Goal: Task Accomplishment & Management: Complete application form

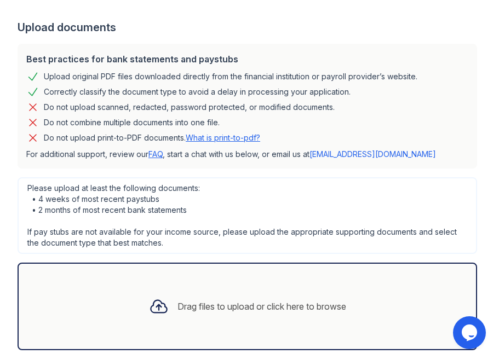
scroll to position [215, 0]
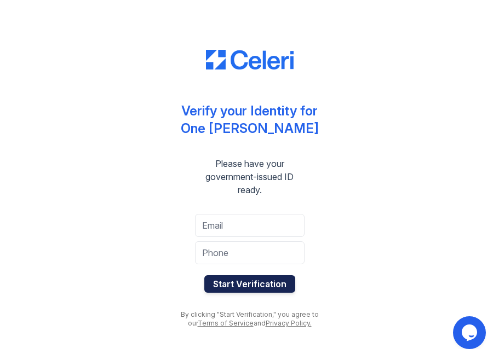
click at [242, 282] on button "Start Verification" at bounding box center [249, 284] width 91 height 18
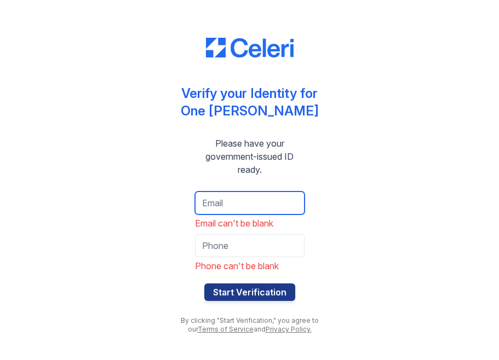
click at [234, 204] on input "email" at bounding box center [249, 203] width 109 height 23
type input "[EMAIL_ADDRESS][DOMAIN_NAME]"
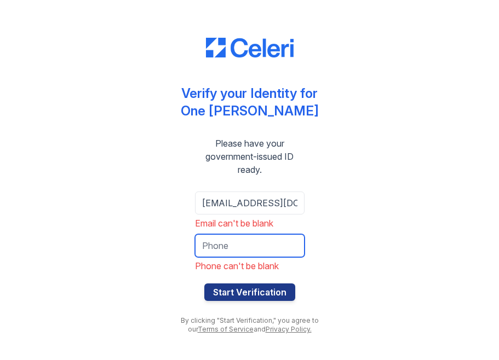
click at [258, 243] on input "tel" at bounding box center [249, 245] width 109 height 23
type input "2145046802"
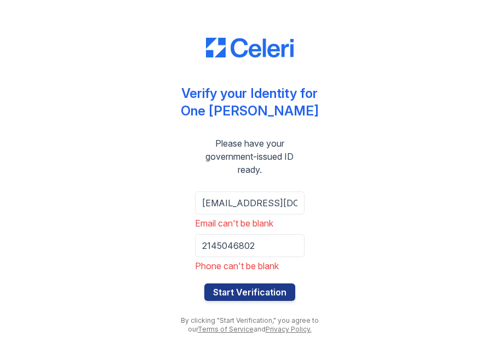
click at [162, 293] on div "Verify your Identity for One Archer Please have your government-issued ID ready…" at bounding box center [249, 180] width 175 height 360
click at [236, 287] on button "Start Verification" at bounding box center [249, 293] width 91 height 18
